Goal: Information Seeking & Learning: Learn about a topic

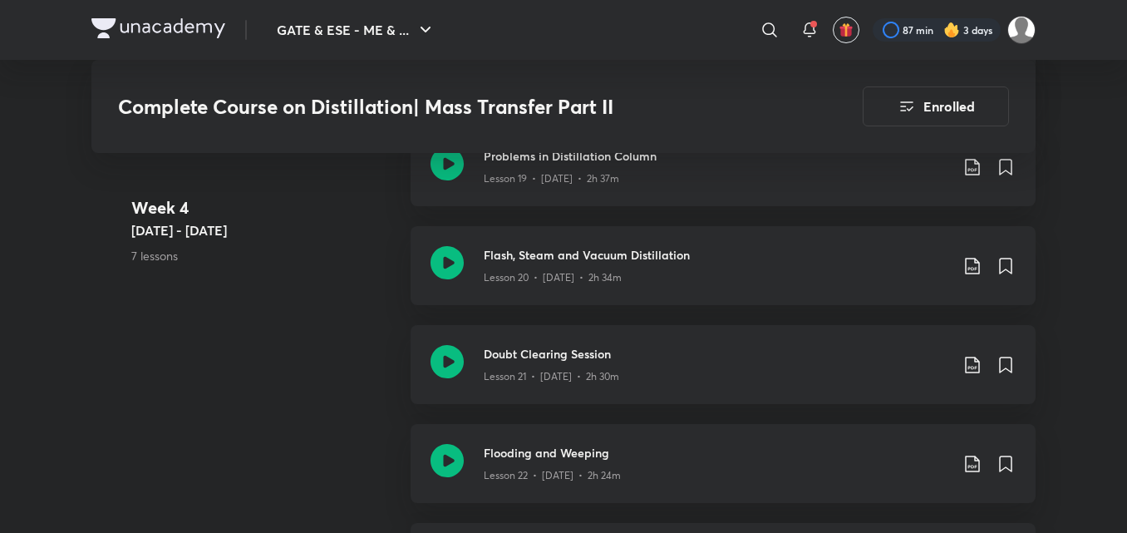
scroll to position [3169, 0]
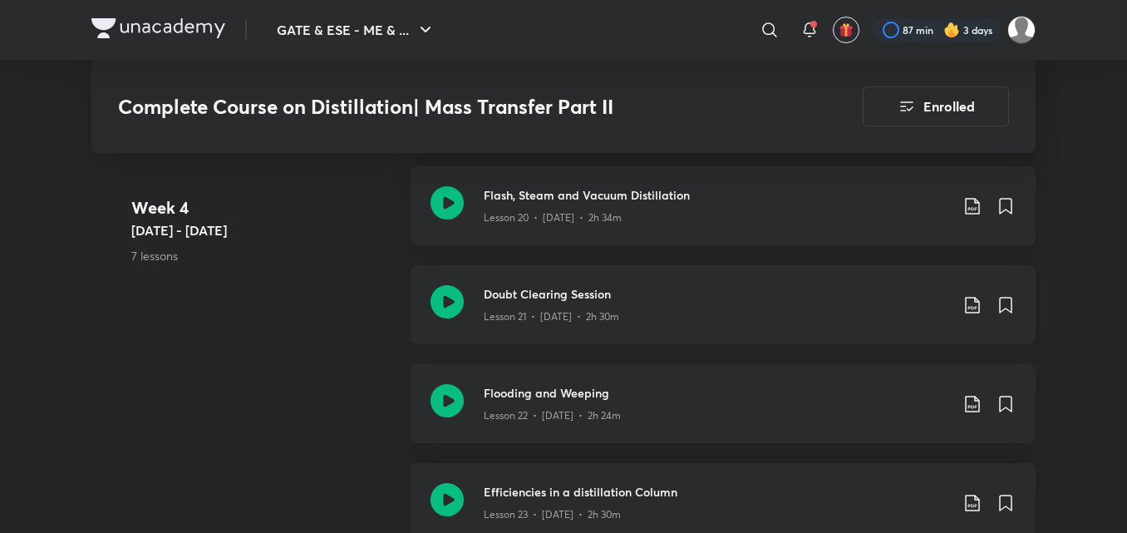
click at [972, 307] on icon at bounding box center [972, 305] width 14 height 17
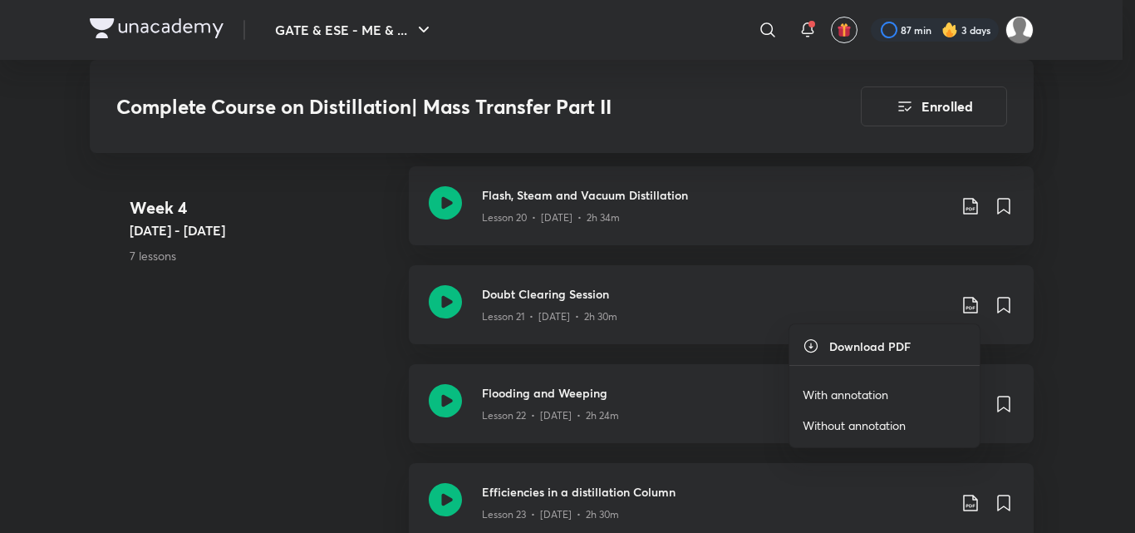
click at [439, 307] on div at bounding box center [567, 266] width 1135 height 533
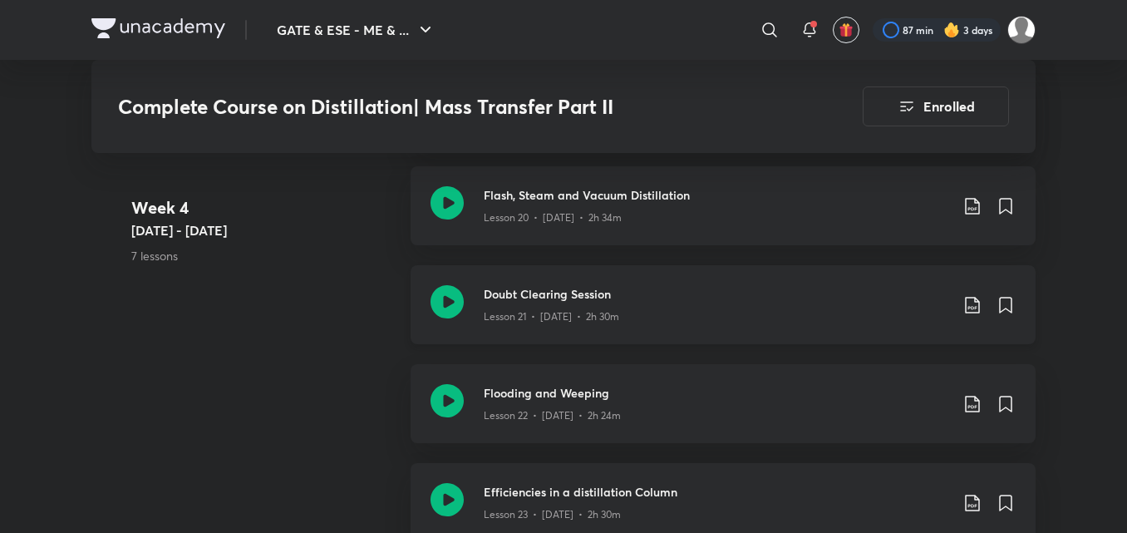
click at [448, 297] on icon at bounding box center [446, 301] width 33 height 33
